Goal: Information Seeking & Learning: Learn about a topic

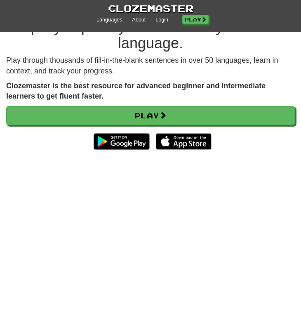
scroll to position [32, 0]
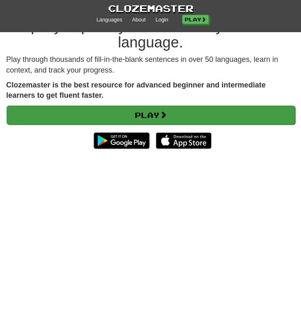
click at [181, 120] on link "Play" at bounding box center [151, 115] width 289 height 19
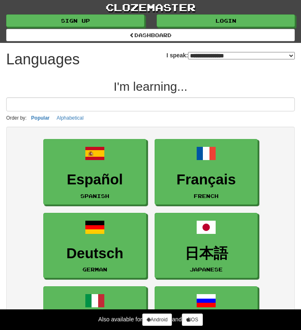
select select "*******"
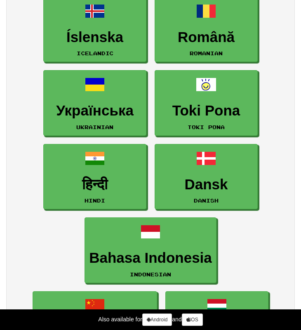
scroll to position [1101, 0]
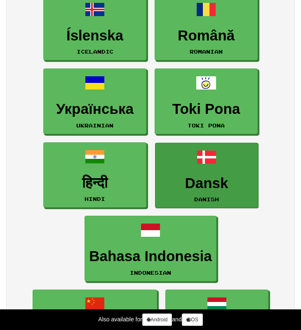
click at [194, 177] on h3 "Dansk" at bounding box center [207, 183] width 94 height 16
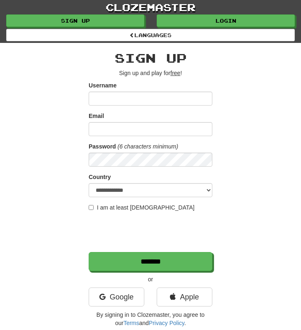
scroll to position [44, 0]
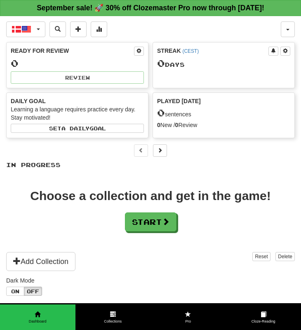
scroll to position [1, 0]
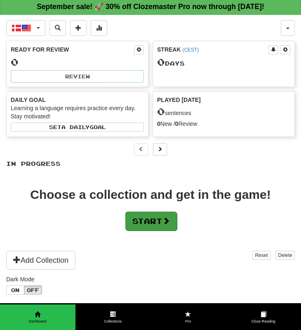
click at [164, 220] on button "Start" at bounding box center [151, 221] width 52 height 19
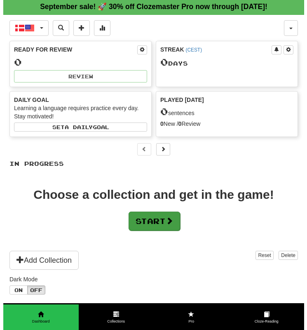
scroll to position [0, 0]
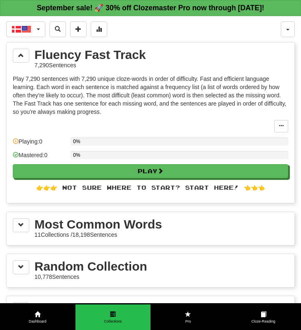
click at [161, 230] on div "Most Common Words" at bounding box center [98, 224] width 127 height 12
click at [24, 226] on span at bounding box center [21, 225] width 6 height 6
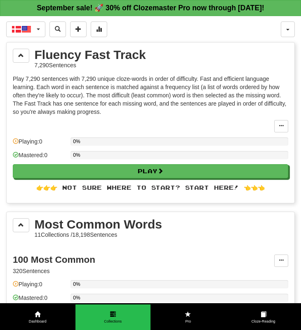
click at [18, 233] on div "Most Common Words 11 Collections / 18,198 Sentences" at bounding box center [151, 228] width 276 height 21
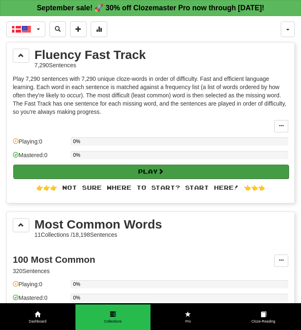
click at [94, 169] on button "Play" at bounding box center [151, 172] width 276 height 14
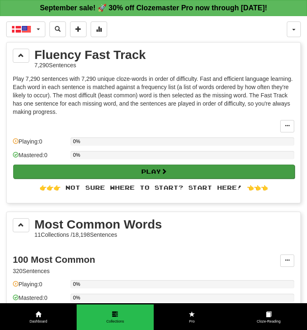
select select "**"
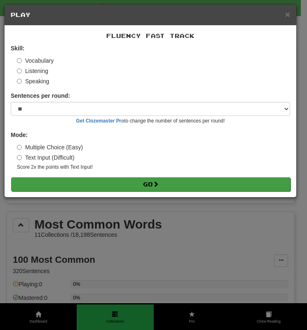
click at [97, 185] on button "Go" at bounding box center [151, 184] width 280 height 14
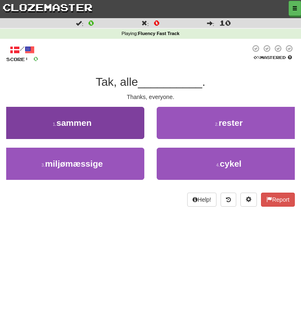
click at [104, 130] on button "1 . sammen" at bounding box center [72, 123] width 144 height 32
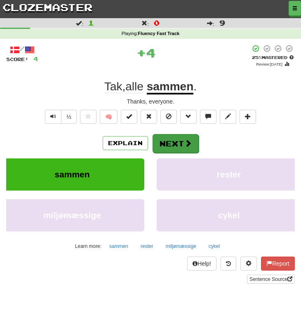
click at [182, 145] on button "Next" at bounding box center [176, 143] width 46 height 19
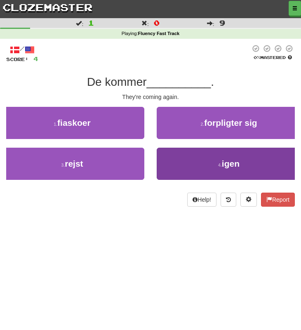
click at [237, 165] on span "igen" at bounding box center [231, 163] width 18 height 9
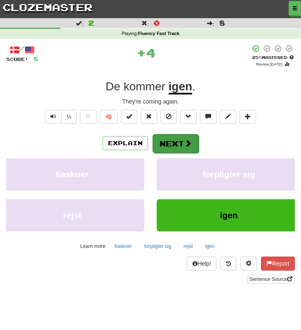
click at [182, 145] on button "Next" at bounding box center [176, 143] width 46 height 19
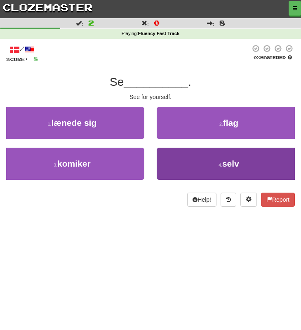
click at [204, 162] on button "4 . selv" at bounding box center [229, 164] width 144 height 32
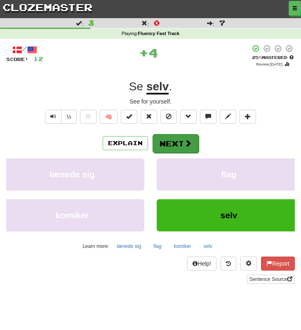
click at [178, 137] on button "Next" at bounding box center [176, 143] width 46 height 19
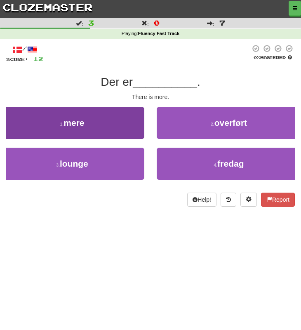
click at [104, 128] on button "1 . mere" at bounding box center [72, 123] width 144 height 32
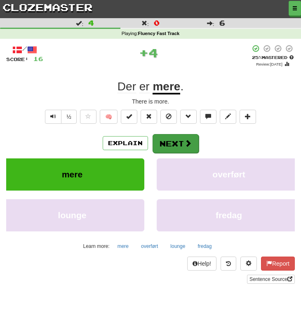
click at [174, 143] on button "Next" at bounding box center [176, 143] width 46 height 19
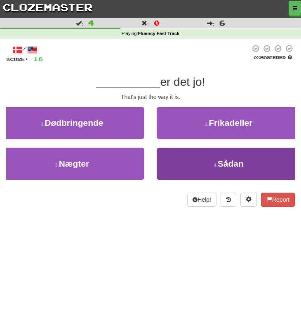
click at [212, 160] on button "4 . Sådan" at bounding box center [229, 164] width 144 height 32
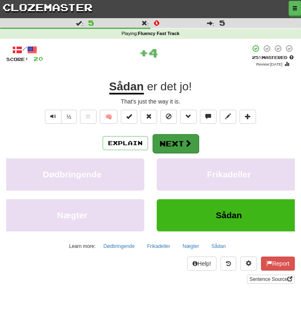
click at [177, 138] on button "Next" at bounding box center [176, 143] width 46 height 19
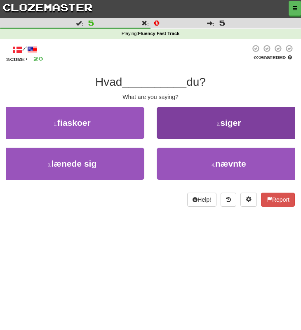
click at [197, 128] on button "2 . siger" at bounding box center [229, 123] width 144 height 32
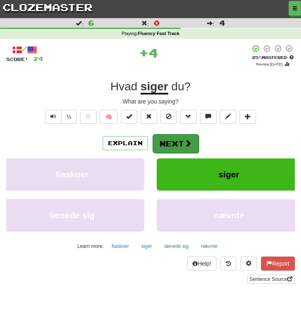
click at [178, 139] on button "Next" at bounding box center [176, 143] width 46 height 19
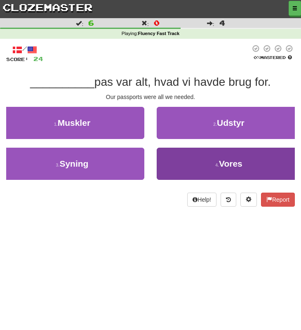
click at [269, 168] on button "4 . Vores" at bounding box center [229, 164] width 144 height 32
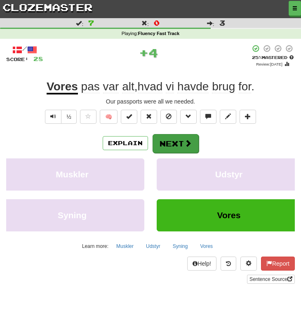
click at [180, 138] on button "Next" at bounding box center [176, 143] width 46 height 19
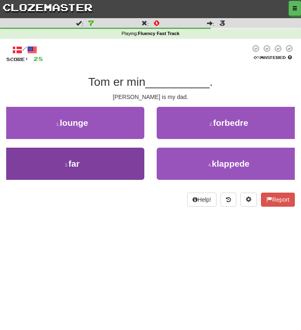
click at [119, 165] on button "3 . far" at bounding box center [72, 164] width 144 height 32
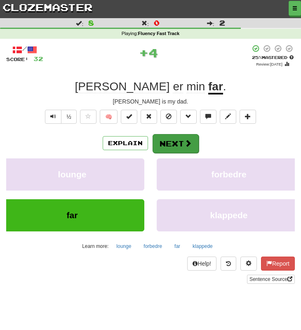
click at [178, 139] on button "Next" at bounding box center [176, 143] width 46 height 19
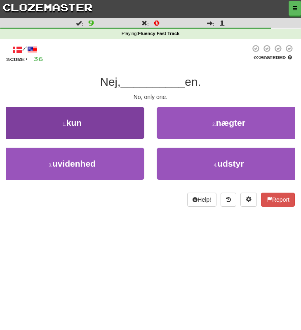
click at [78, 130] on button "1 . kun" at bounding box center [72, 123] width 144 height 32
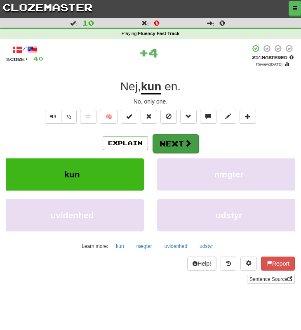
click at [166, 141] on button "Next" at bounding box center [176, 143] width 46 height 19
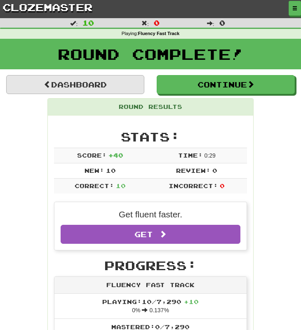
click at [129, 85] on link "Dashboard" at bounding box center [75, 84] width 138 height 19
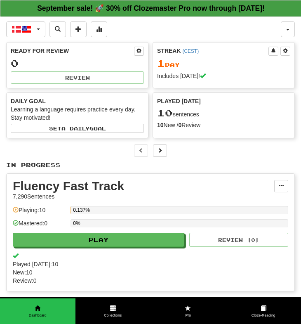
click at [218, 4] on strong "September sale! 🚀 30% off Clozemaster Pro now through Sunday September 21!" at bounding box center [151, 8] width 228 height 8
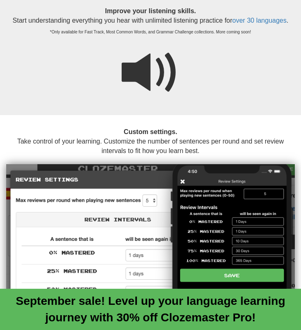
scroll to position [1075, 0]
